Goal: Information Seeking & Learning: Learn about a topic

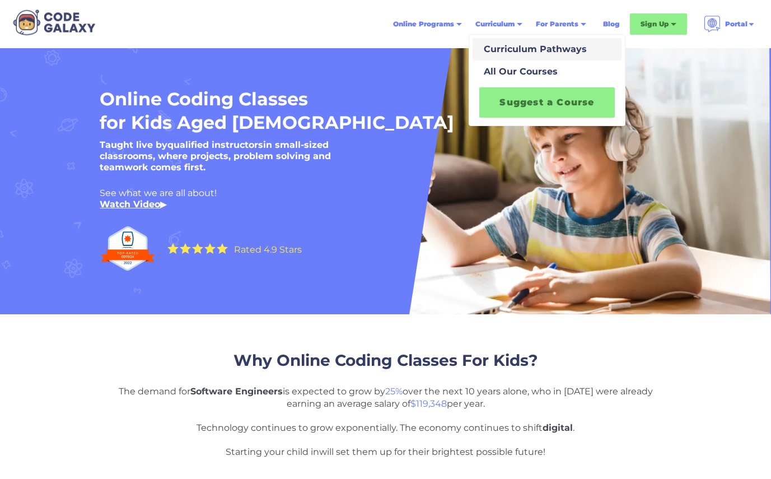
click at [512, 53] on div "Curriculum Pathways" at bounding box center [534, 49] width 108 height 13
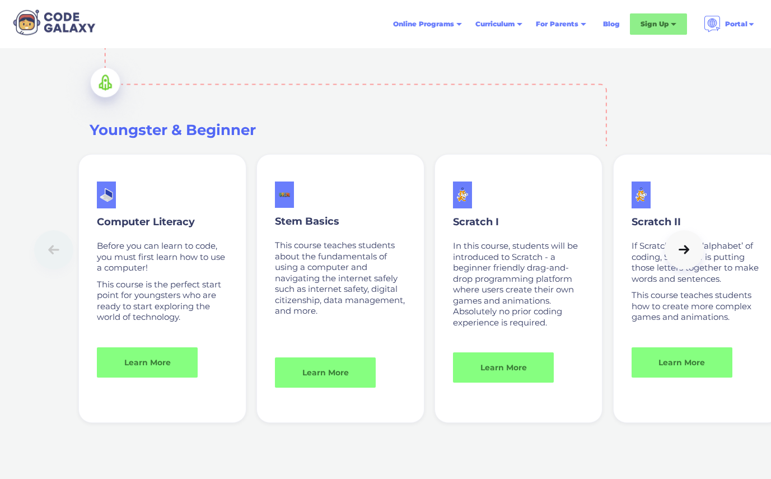
scroll to position [725, 0]
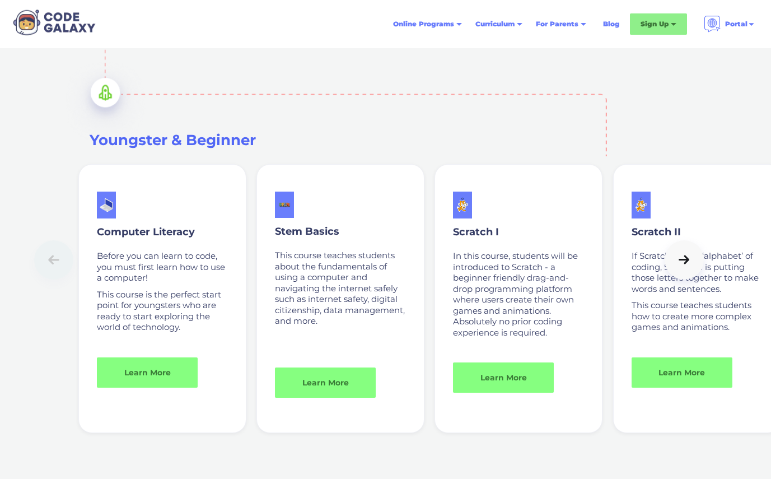
click at [689, 269] on link at bounding box center [684, 259] width 39 height 39
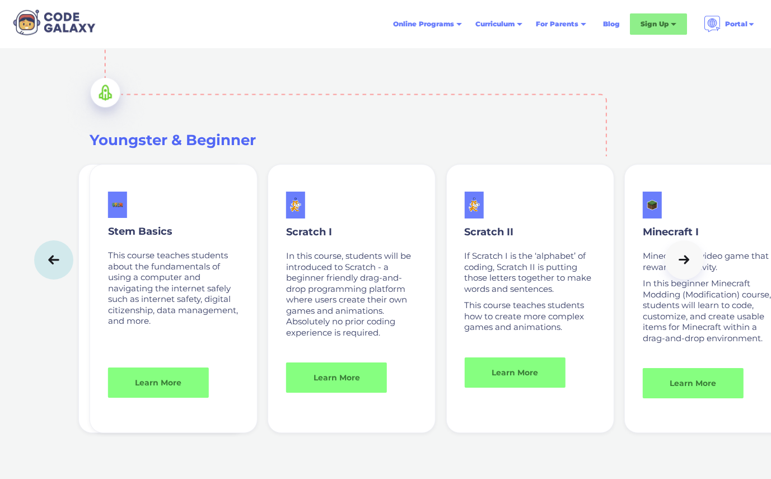
click at [689, 269] on link at bounding box center [684, 259] width 39 height 39
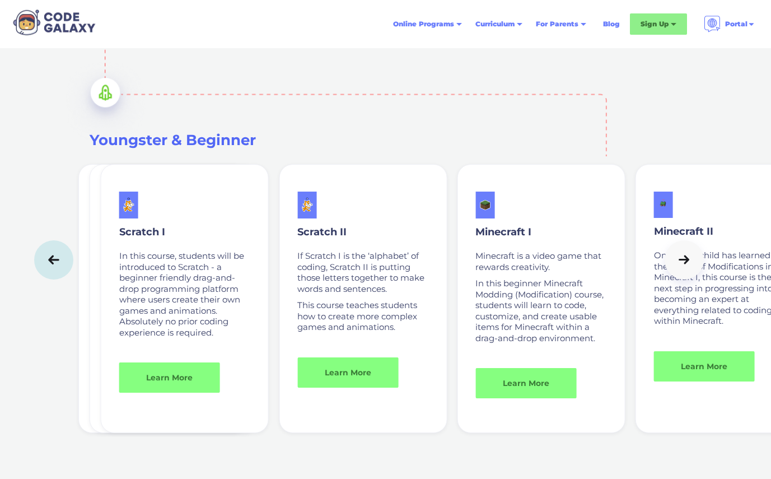
click at [689, 269] on link at bounding box center [684, 259] width 39 height 39
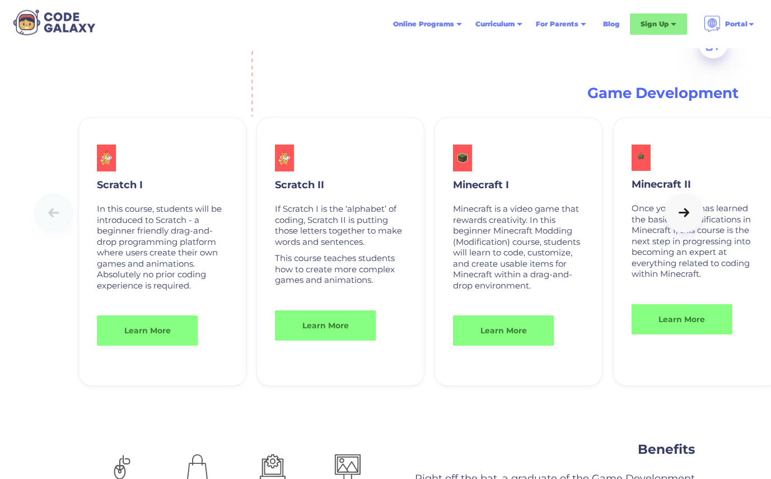
scroll to position [1451, 0]
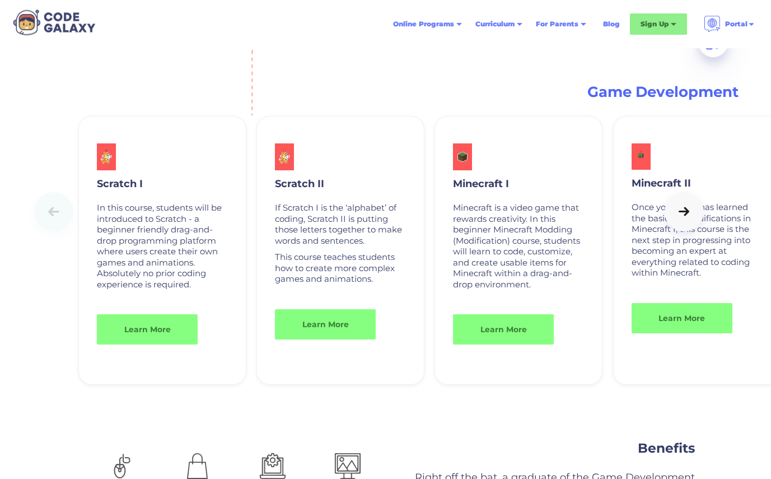
click at [694, 221] on link at bounding box center [684, 211] width 39 height 39
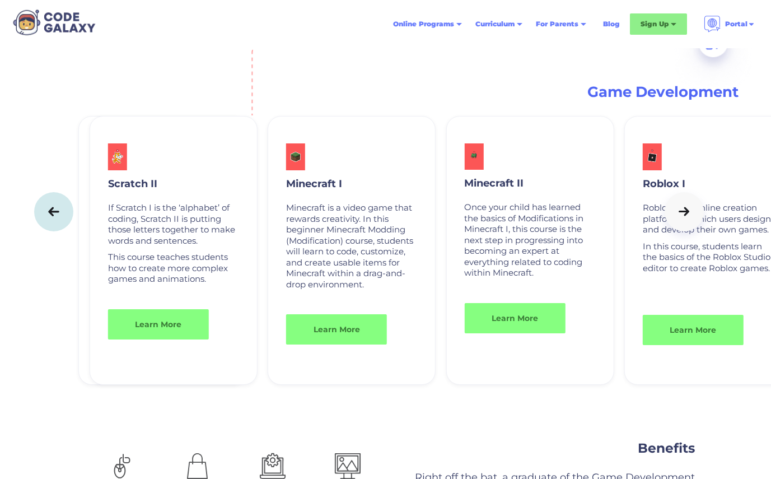
click at [694, 221] on link at bounding box center [684, 211] width 39 height 39
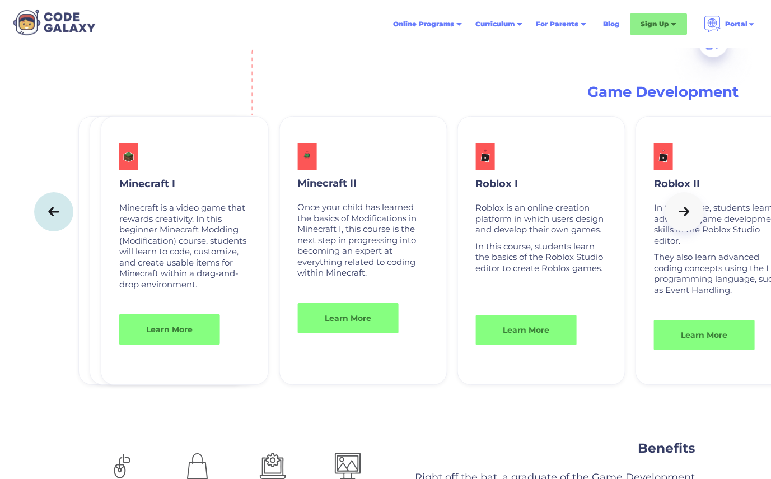
click at [694, 221] on link at bounding box center [684, 211] width 39 height 39
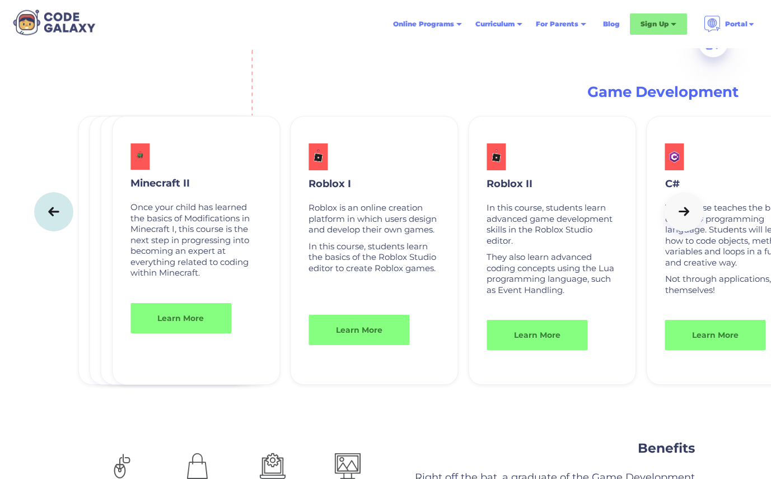
click at [694, 221] on link at bounding box center [684, 211] width 39 height 39
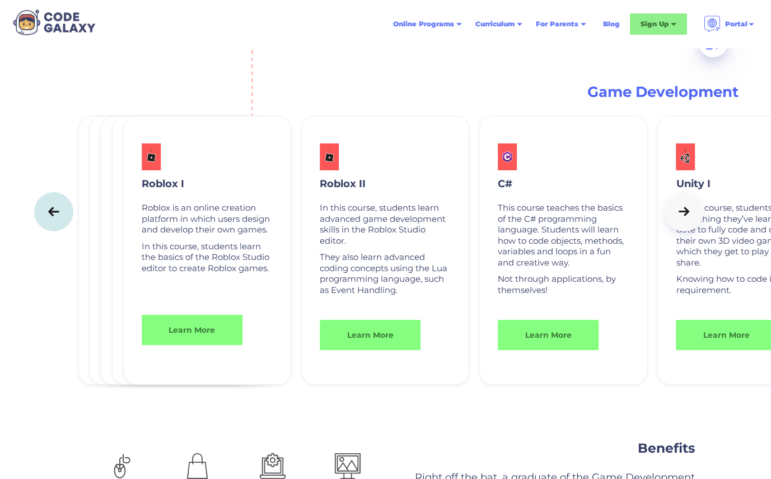
click at [694, 221] on link at bounding box center [684, 211] width 39 height 39
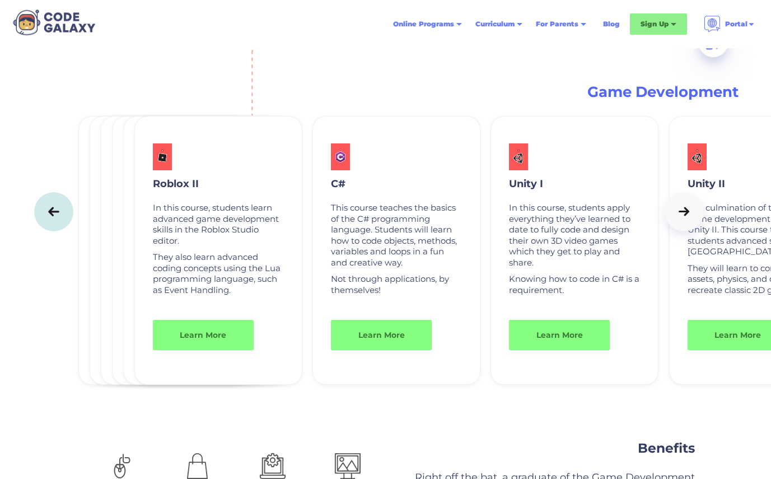
click at [694, 221] on link at bounding box center [684, 211] width 39 height 39
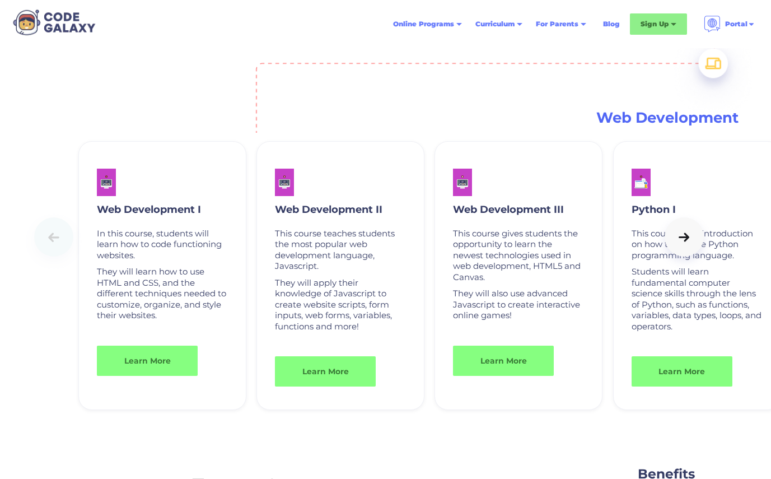
scroll to position [2800, 0]
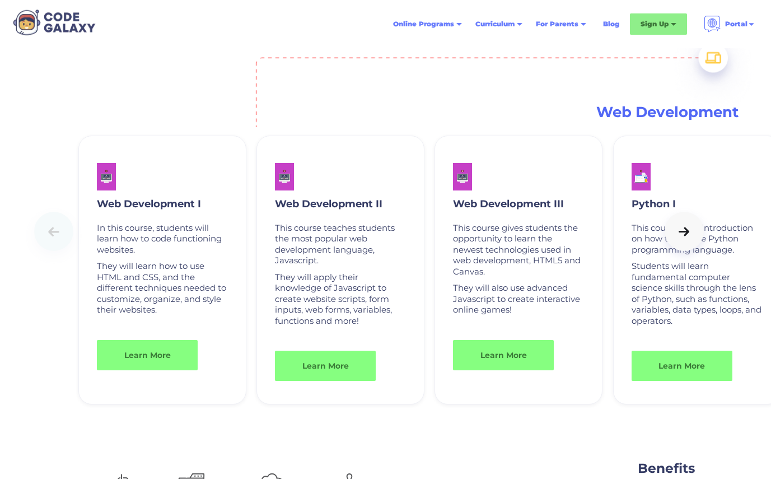
click at [686, 238] on div at bounding box center [685, 231] width 16 height 11
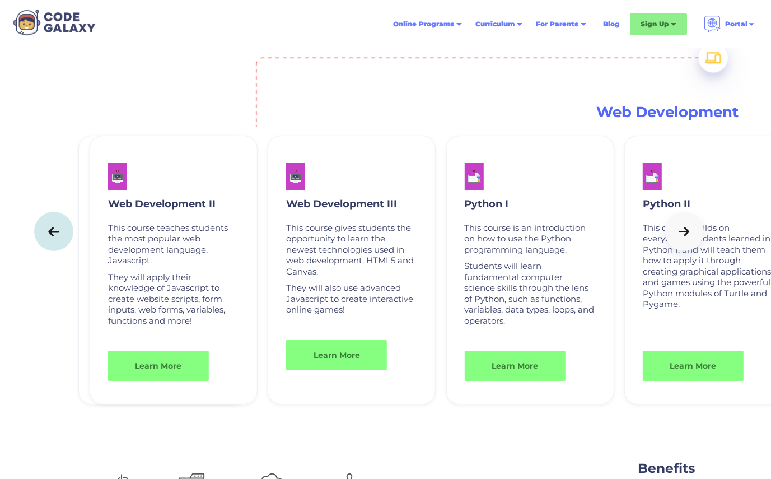
click at [686, 238] on div at bounding box center [685, 231] width 16 height 11
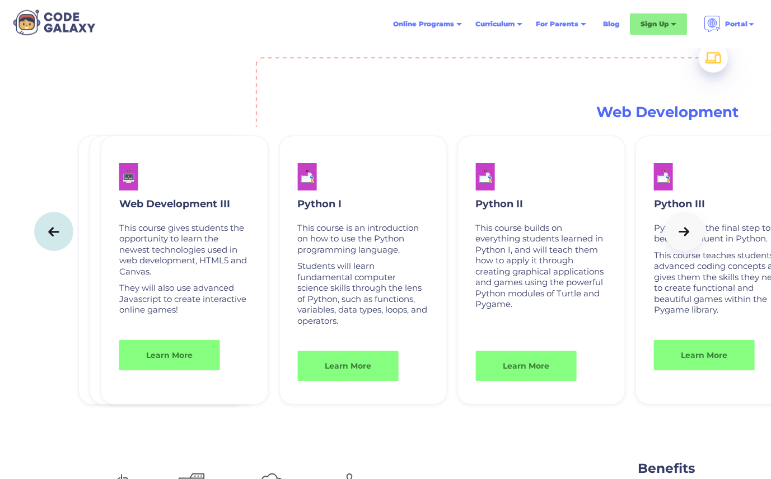
click at [686, 238] on div at bounding box center [685, 231] width 16 height 11
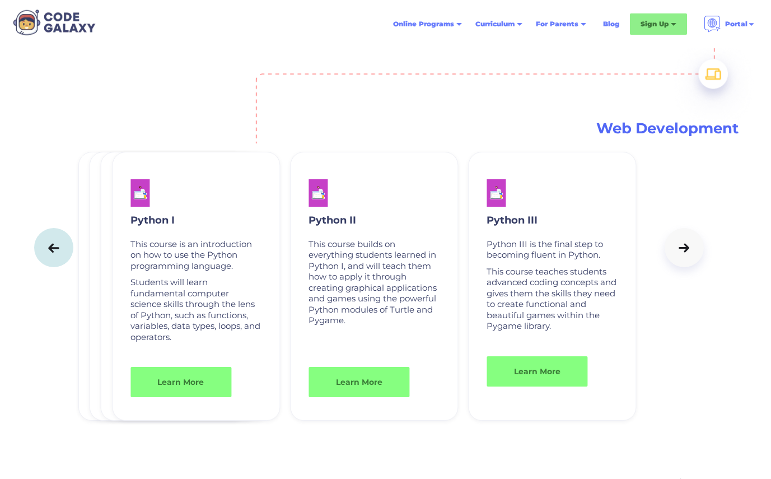
scroll to position [2773, 0]
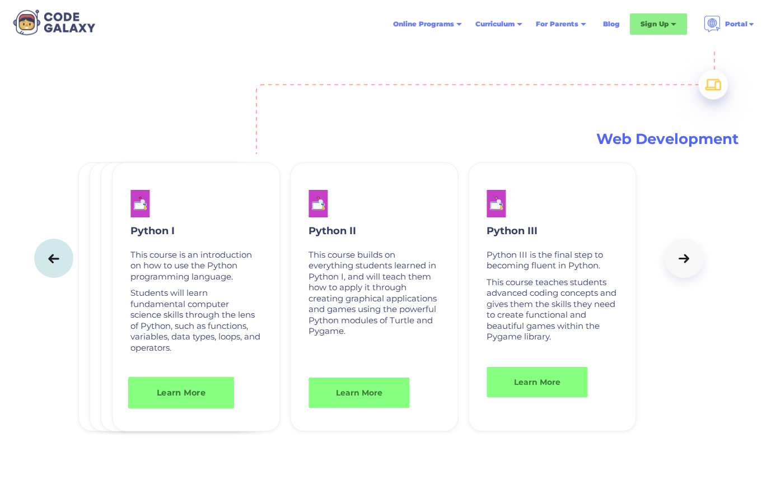
click at [174, 393] on link "Learn More" at bounding box center [181, 393] width 106 height 32
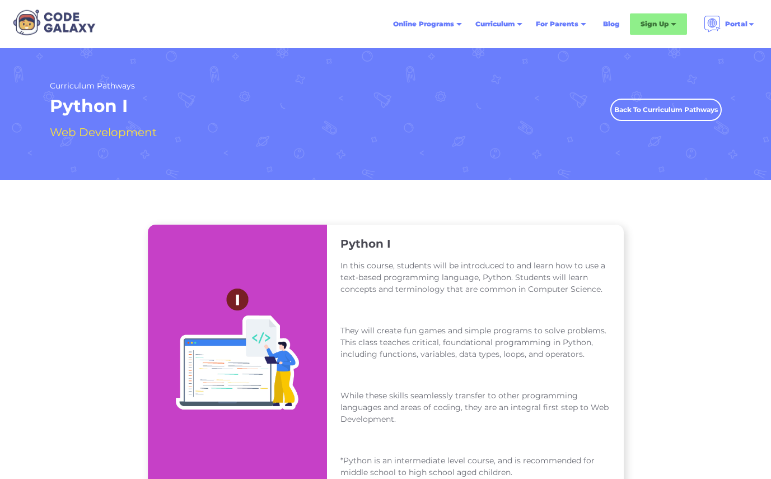
scroll to position [4, 0]
